Goal: Task Accomplishment & Management: Manage account settings

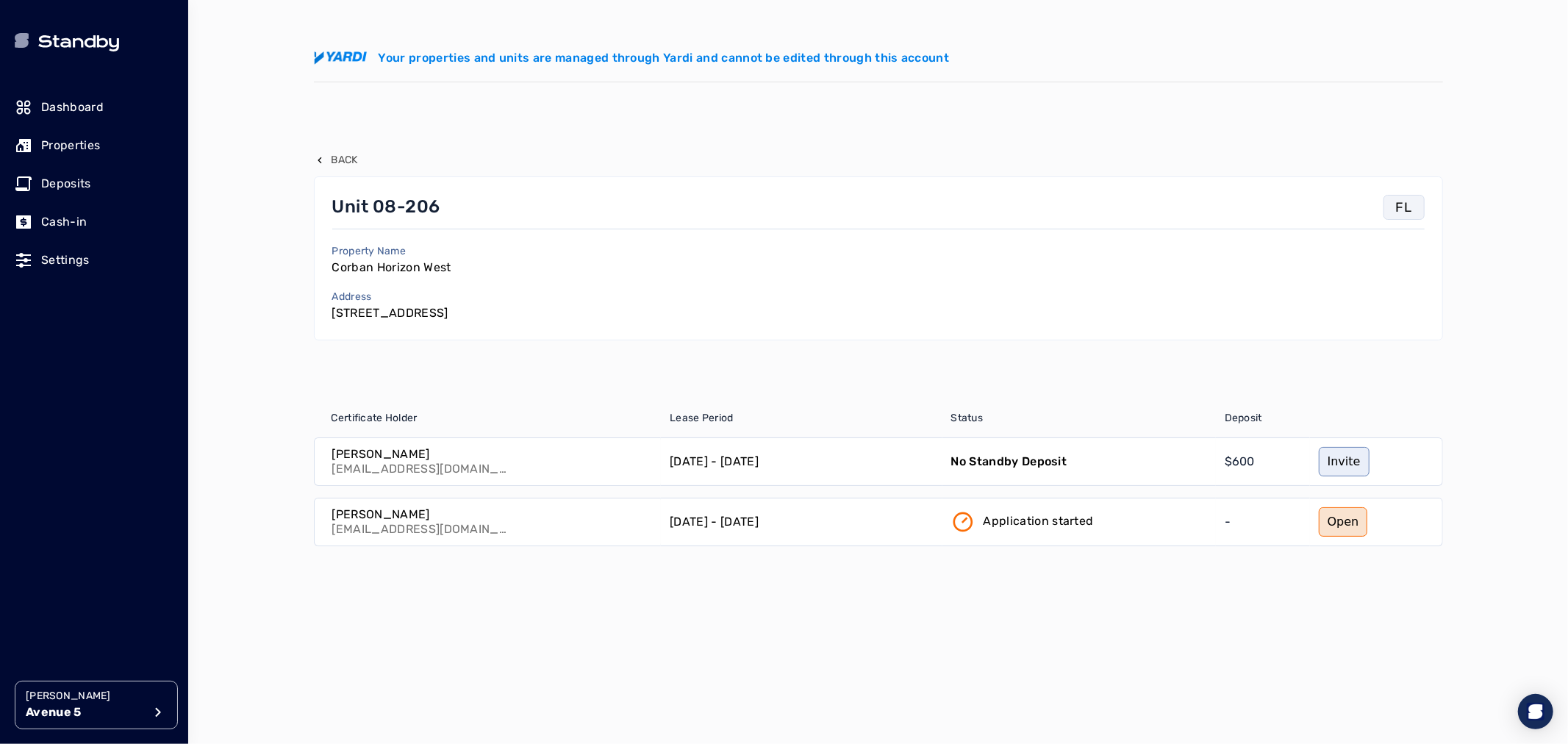
click at [341, 163] on p "Back" at bounding box center [344, 160] width 27 height 15
click at [1339, 520] on link "Open" at bounding box center [1342, 522] width 49 height 29
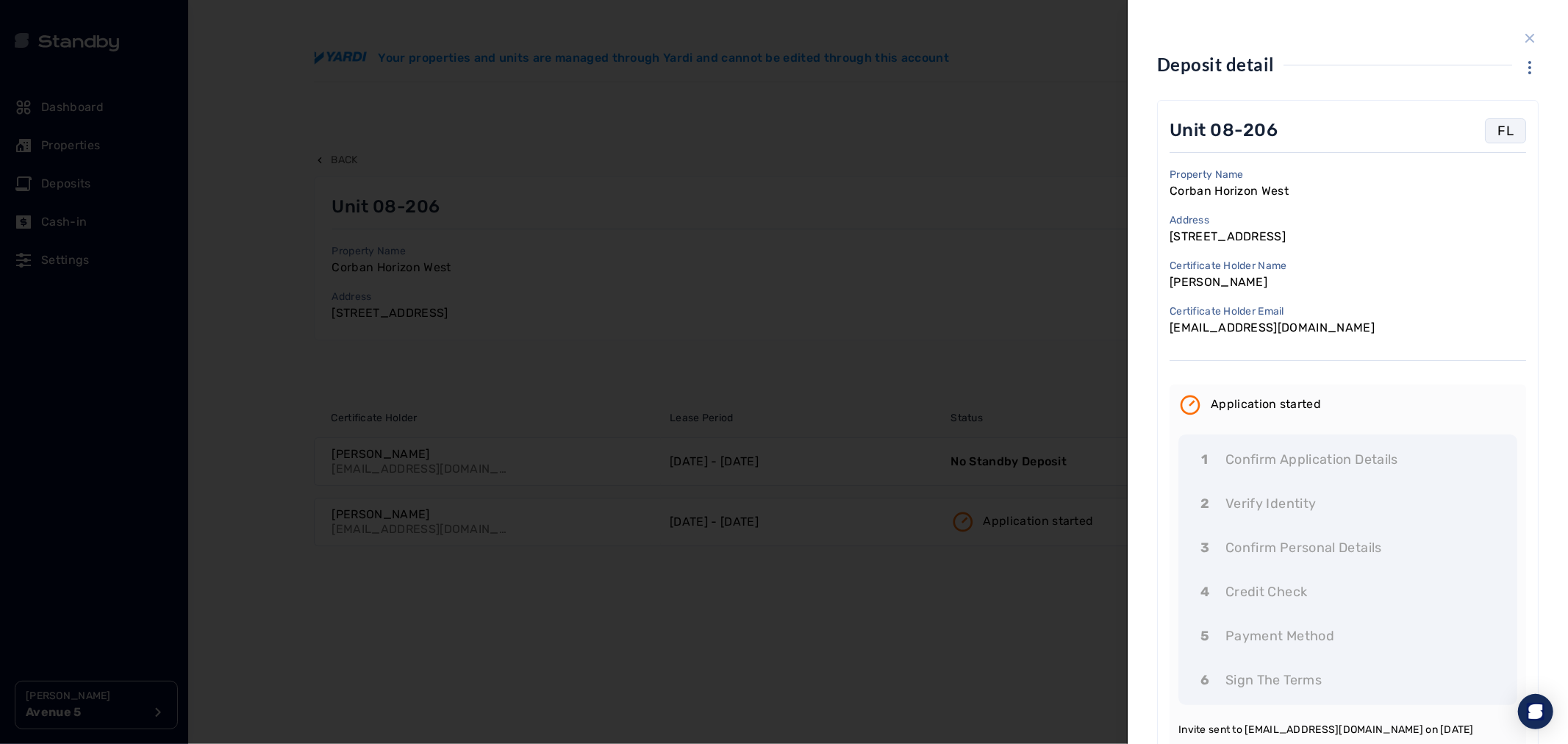
click at [529, 194] on div at bounding box center [784, 372] width 1568 height 744
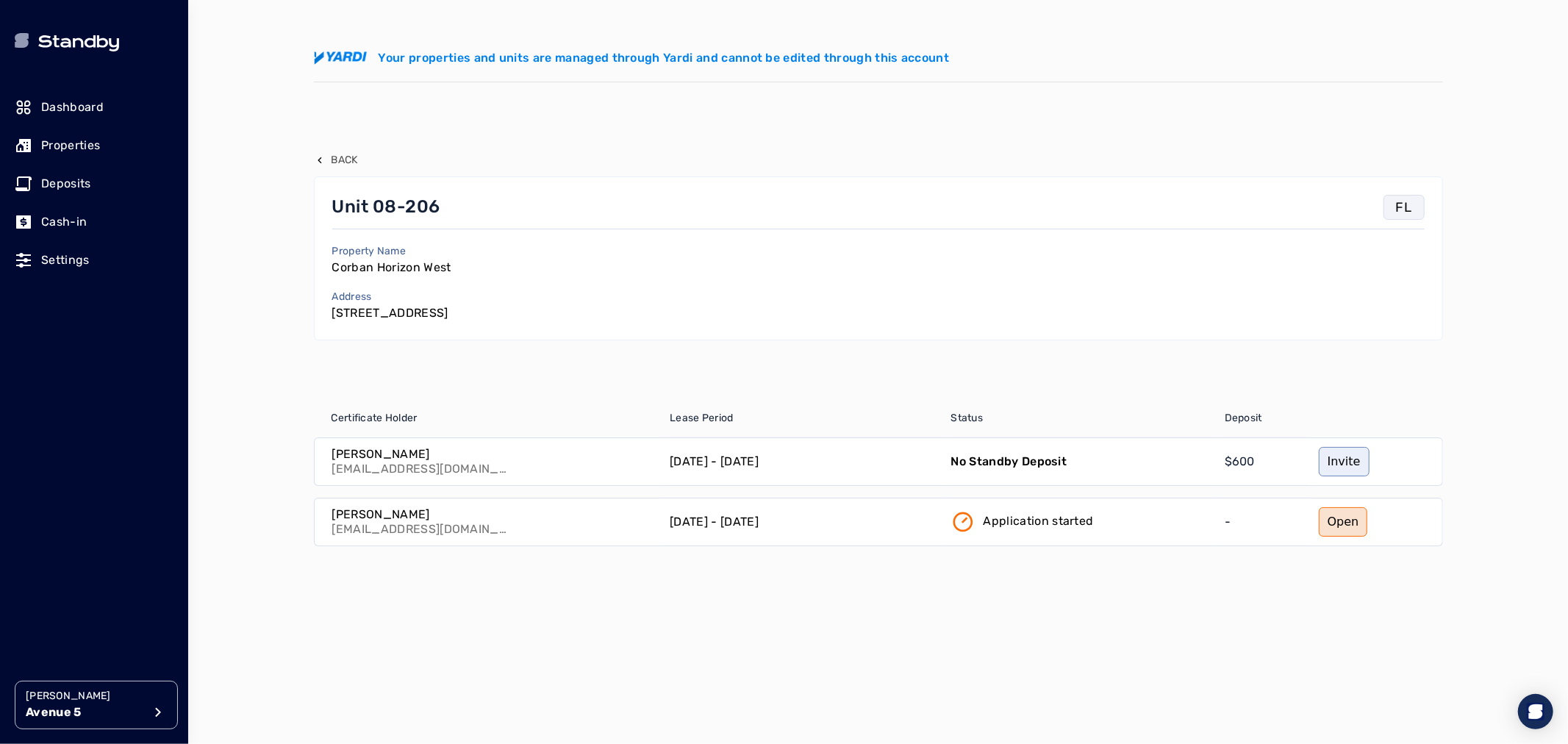
click at [436, 527] on p "[EMAIL_ADDRESS][DOMAIN_NAME]" at bounding box center [421, 529] width 177 height 15
drag, startPoint x: 450, startPoint y: 527, endPoint x: 319, endPoint y: 530, distance: 131.0
click at [319, 530] on div "[PERSON_NAME] [EMAIL_ADDRESS][DOMAIN_NAME]" at bounding box center [488, 521] width 347 height 47
copy p "[EMAIL_ADDRESS][DOMAIN_NAME]"
